Goal: Task Accomplishment & Management: Use online tool/utility

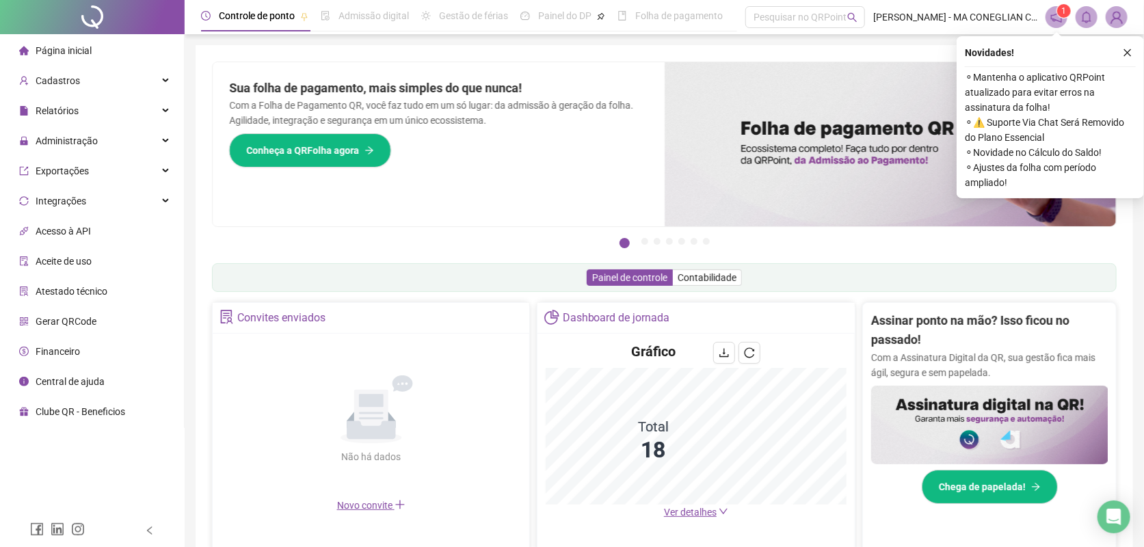
click at [1122, 52] on button "button" at bounding box center [1128, 52] width 16 height 16
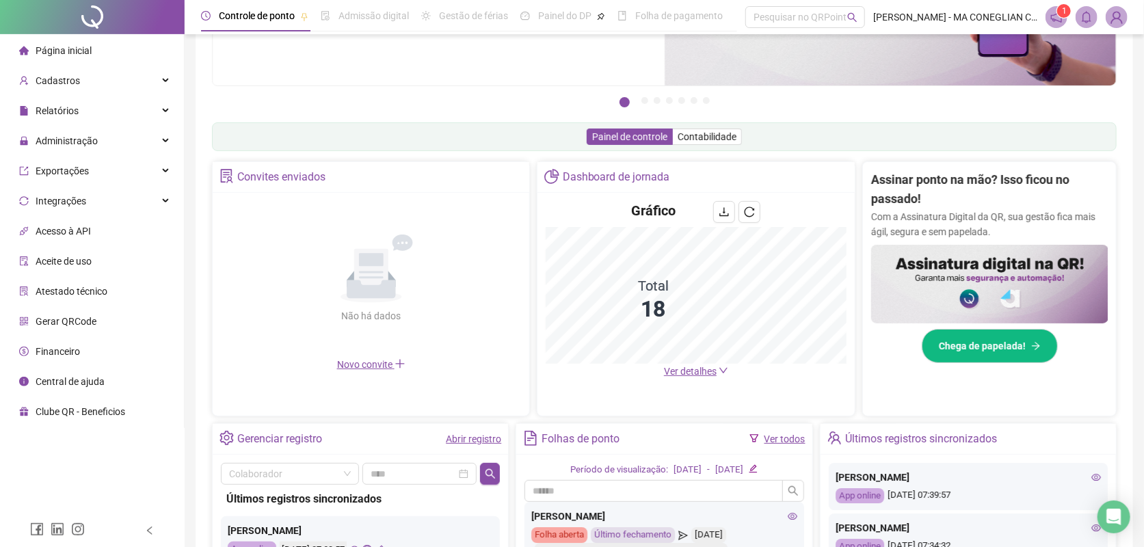
scroll to position [341, 0]
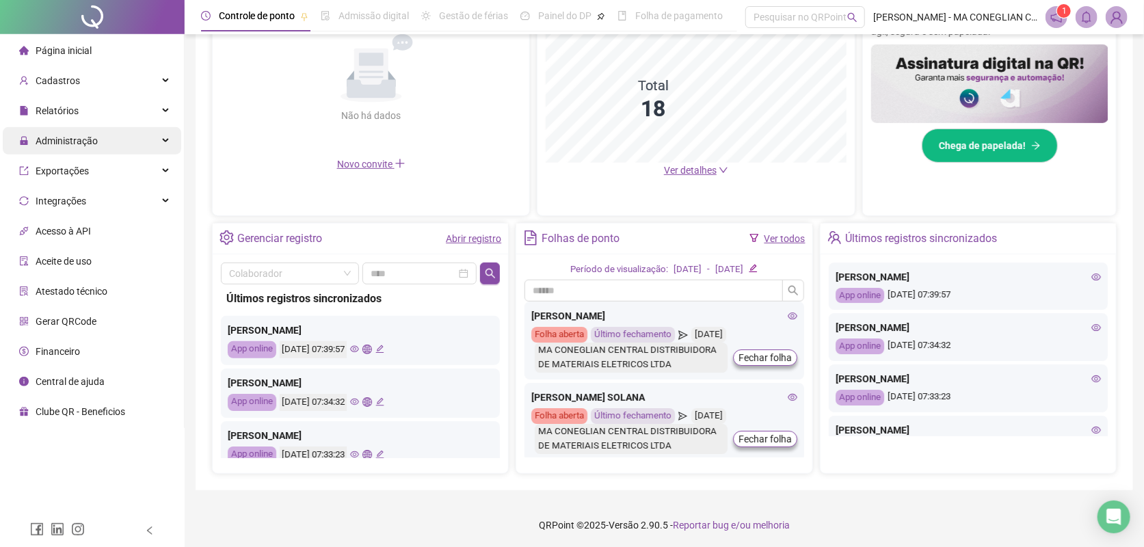
click at [57, 137] on span "Administração" at bounding box center [67, 140] width 62 height 11
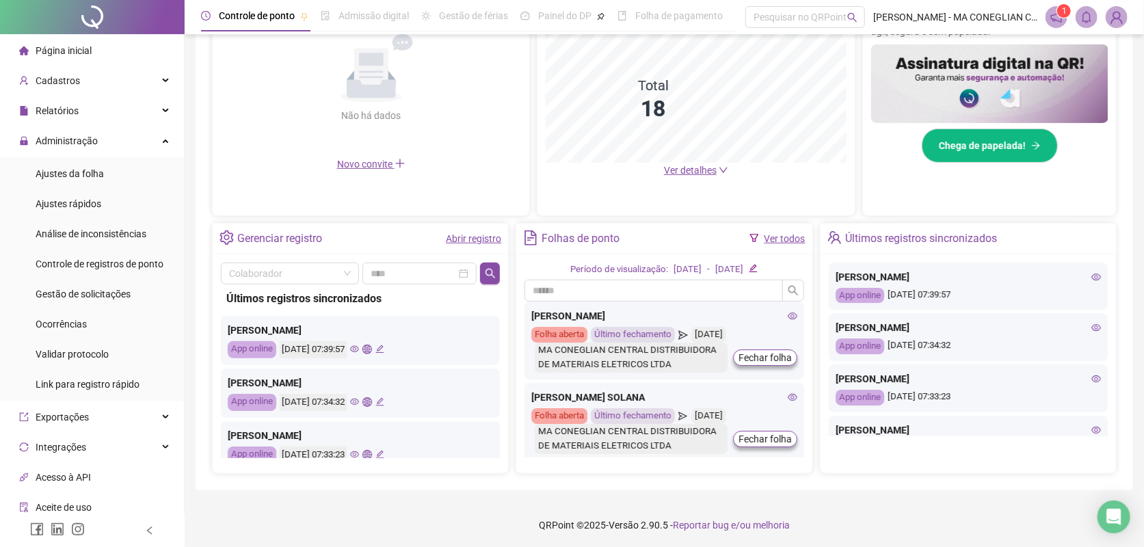
click at [120, 308] on ul "Ajustes da folha Ajustes rápidos Análise de inconsistências Controle de registr…" at bounding box center [92, 278] width 184 height 243
click at [121, 293] on span "Gestão de solicitações" at bounding box center [83, 294] width 95 height 11
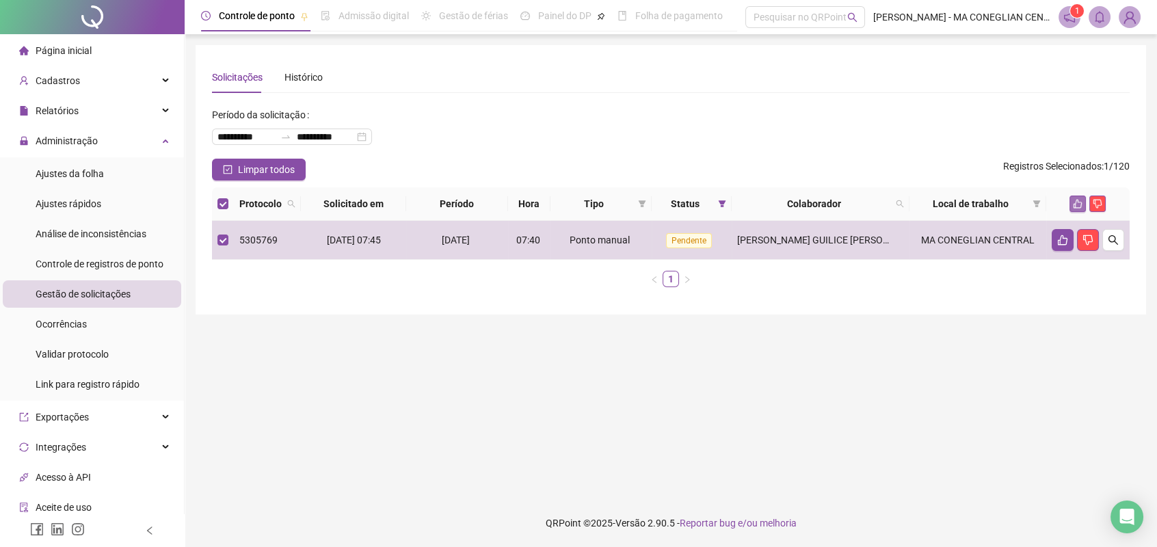
click at [1079, 198] on button "button" at bounding box center [1078, 204] width 16 height 16
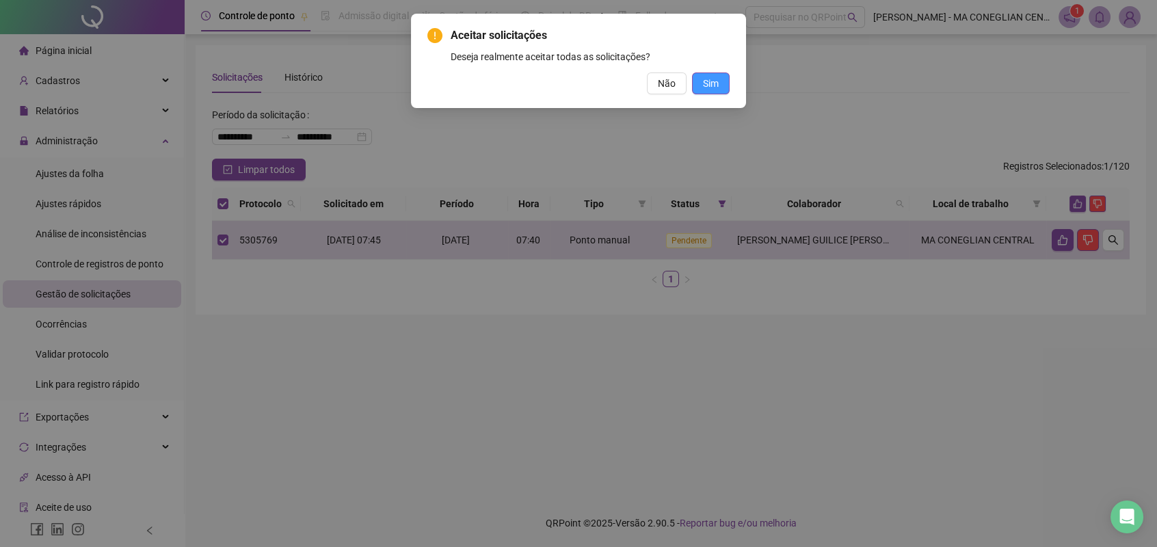
click at [711, 88] on span "Sim" at bounding box center [711, 83] width 16 height 15
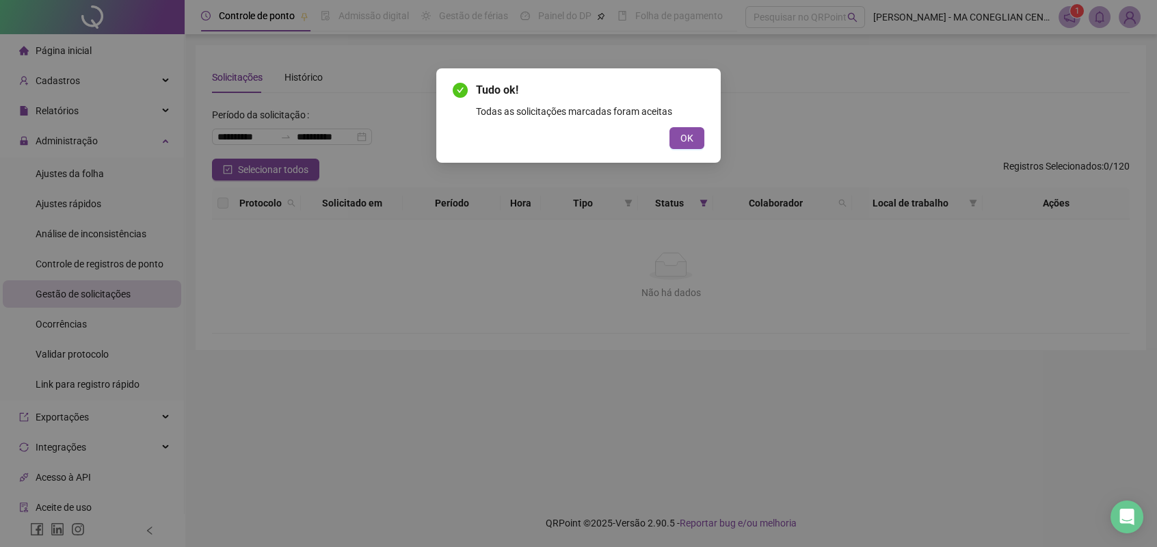
click at [700, 124] on div "Tudo ok! Todas as solicitações marcadas foram aceitas OK" at bounding box center [579, 115] width 252 height 67
click at [700, 129] on button "OK" at bounding box center [687, 138] width 35 height 22
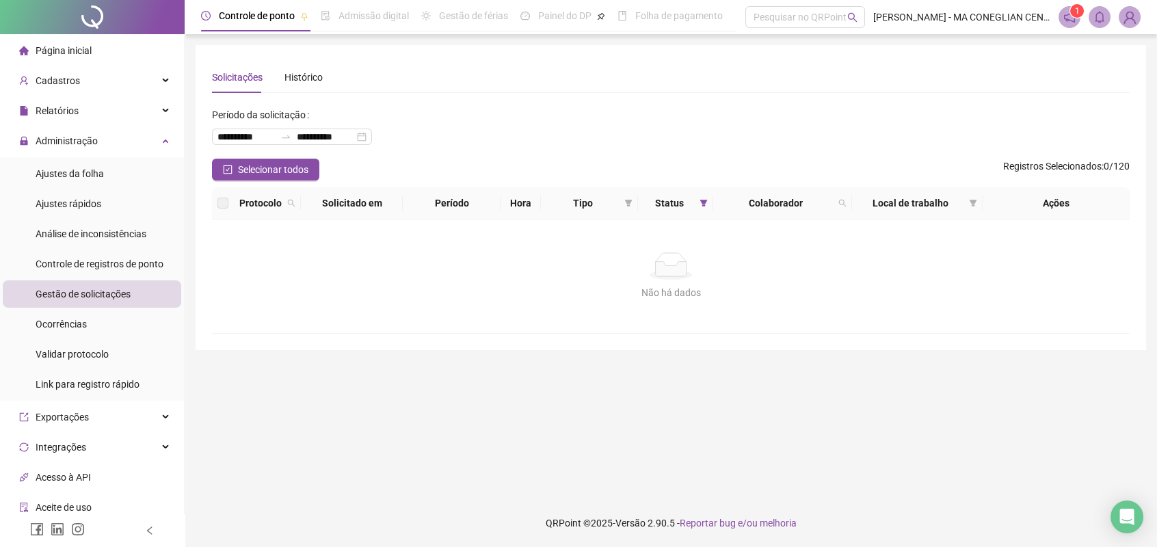
click at [89, 5] on div at bounding box center [92, 17] width 185 height 34
